Goal: Information Seeking & Learning: Learn about a topic

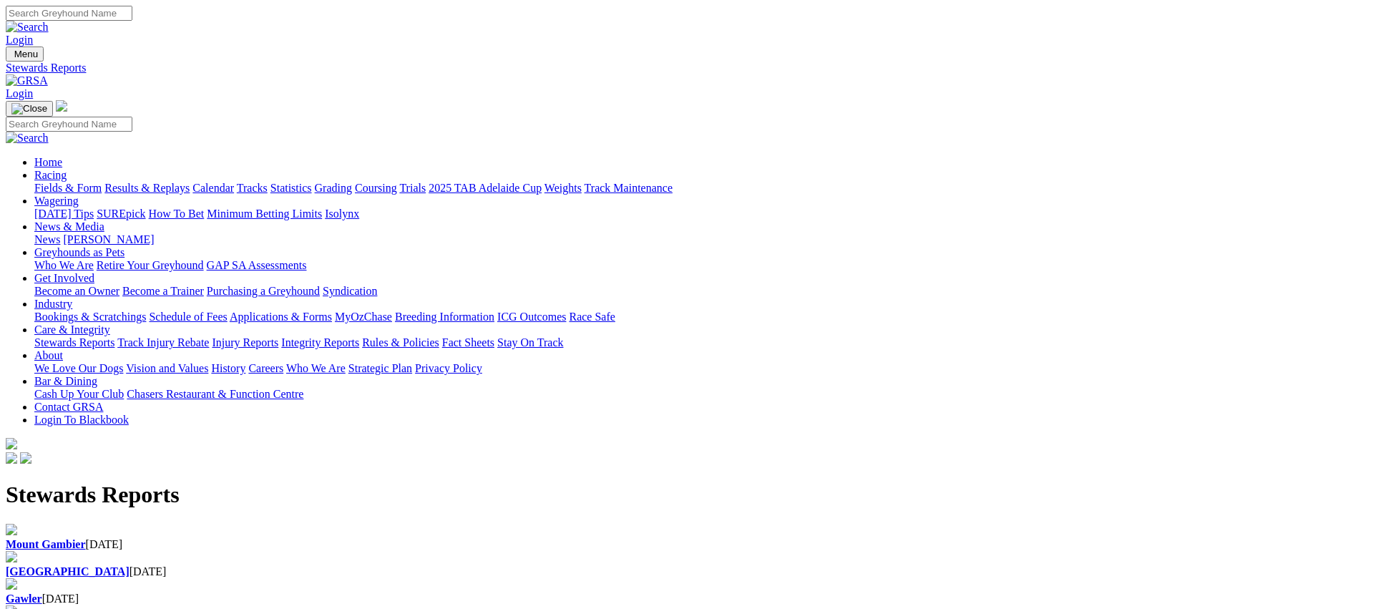
click at [130, 565] on b "Angle Park" at bounding box center [68, 571] width 124 height 12
click at [300, 538] on div "Mount Gambier 04 Sep 2025" at bounding box center [699, 544] width 1387 height 13
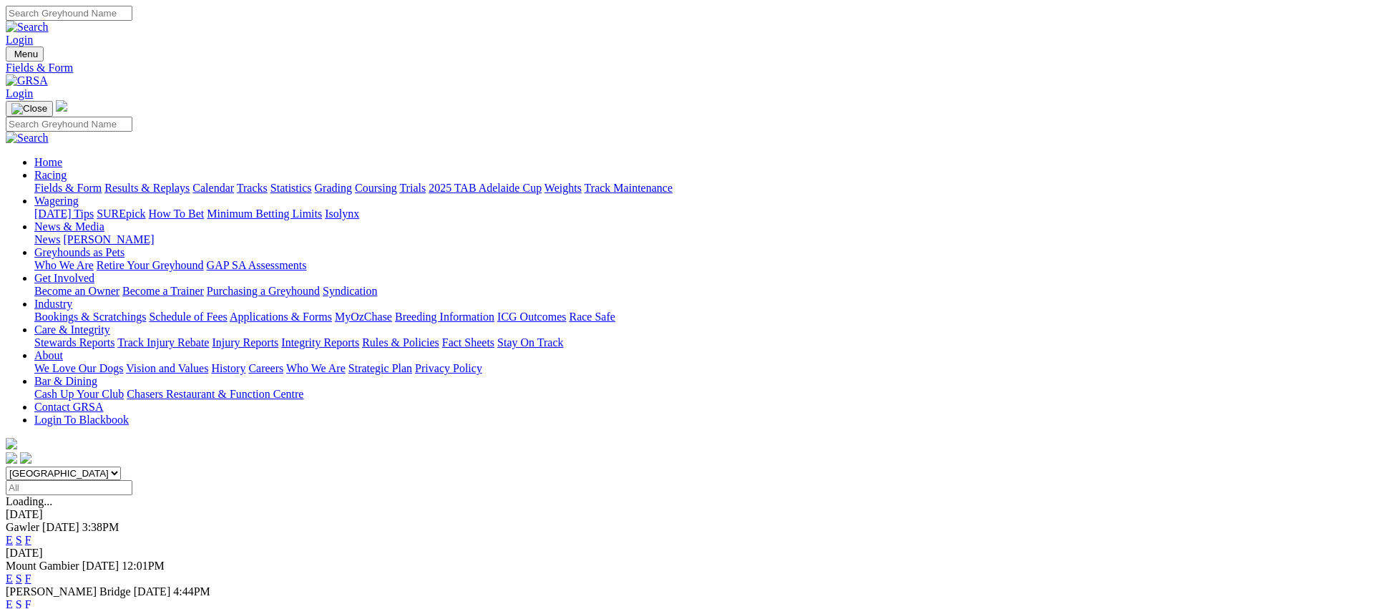
click at [102, 182] on link "Fields & Form" at bounding box center [67, 188] width 67 height 12
